Goal: Use online tool/utility

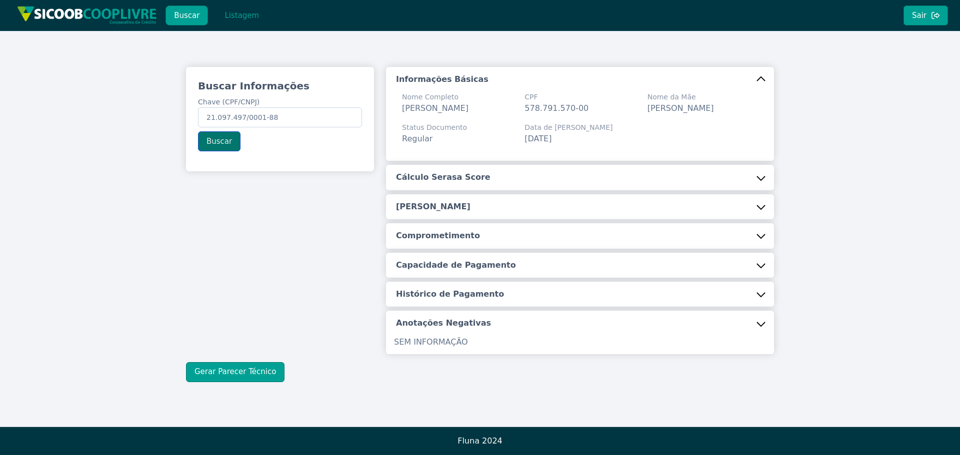
type input "21.097.497/0001-88"
click at [227, 147] on button "Buscar" at bounding box center [219, 141] width 42 height 20
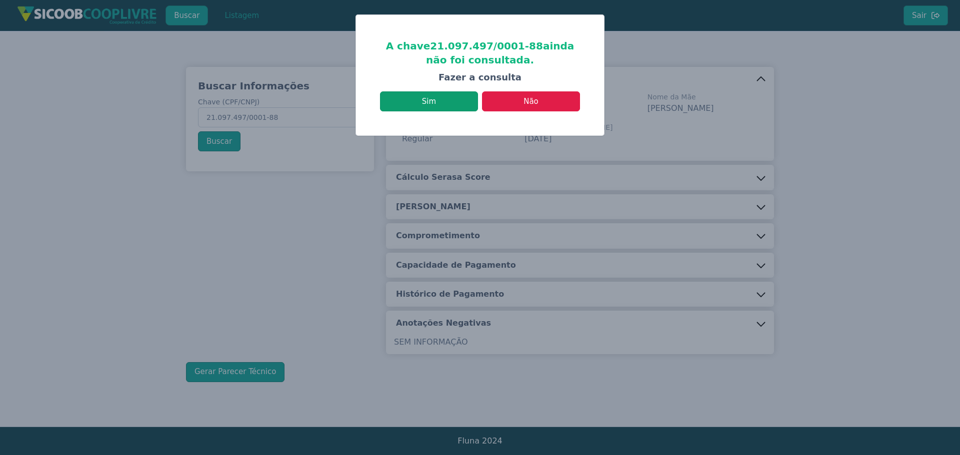
click at [411, 95] on button "Sim" at bounding box center [429, 101] width 98 height 20
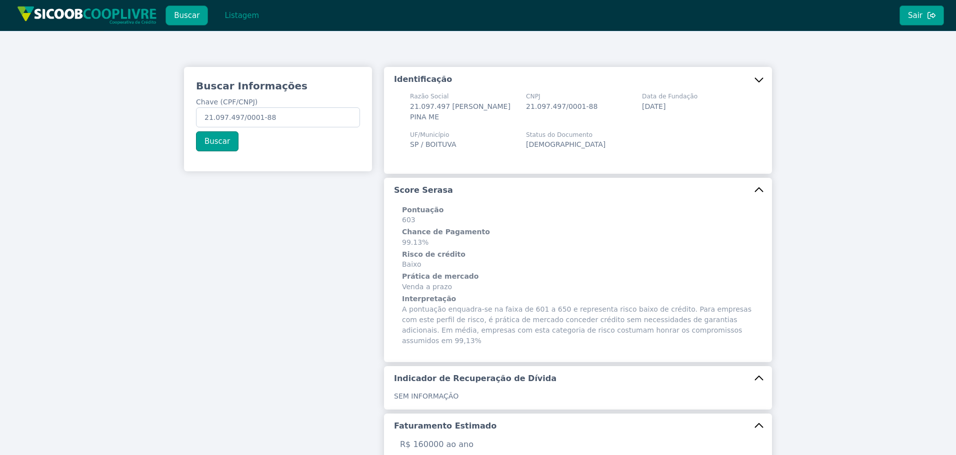
click at [414, 208] on h6 "Pontuação" at bounding box center [578, 210] width 352 height 10
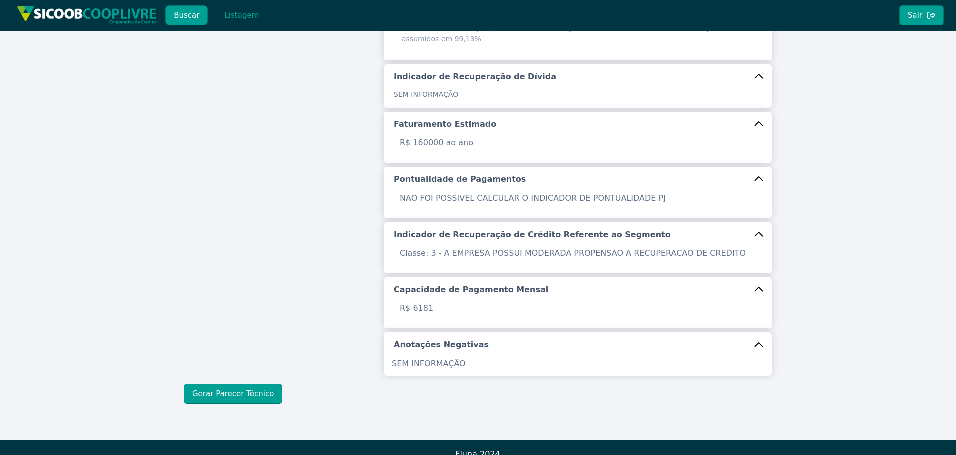
scroll to position [304, 0]
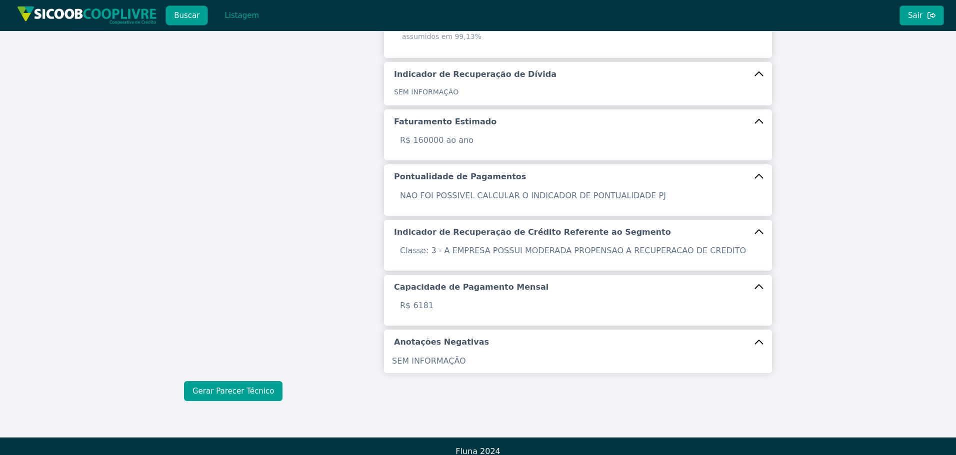
click at [255, 383] on button "Gerar Parecer Técnico" at bounding box center [233, 391] width 98 height 20
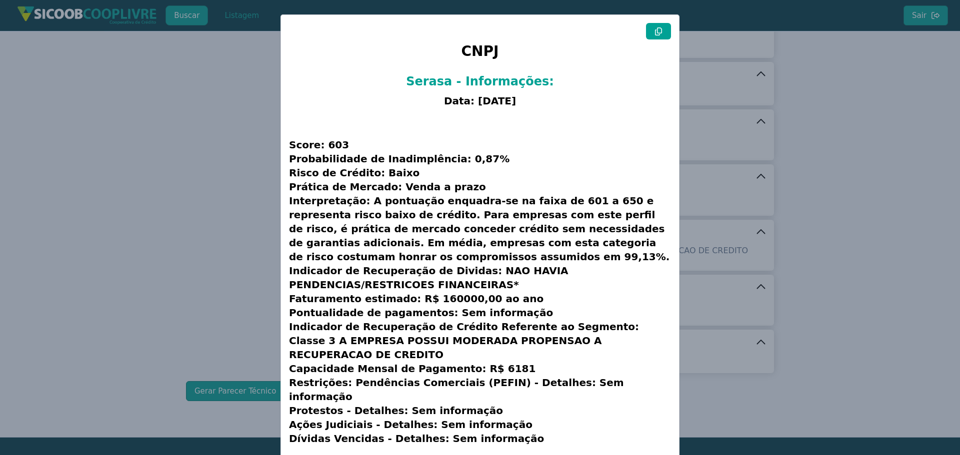
click at [663, 35] on button at bounding box center [658, 31] width 25 height 16
click at [173, 220] on modal-container "CNPJ Serasa - Informações: Data: [DATE] Score: 603 Probabilidade de Inadimplênc…" at bounding box center [480, 227] width 960 height 455
